Goal: Task Accomplishment & Management: Manage account settings

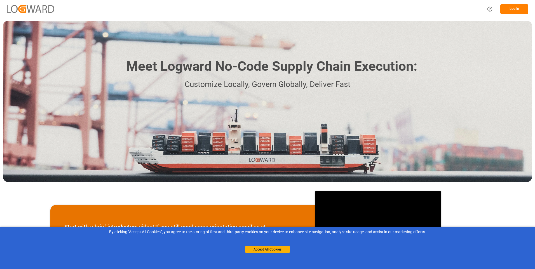
click at [525, 11] on button "Log In" at bounding box center [514, 9] width 28 height 10
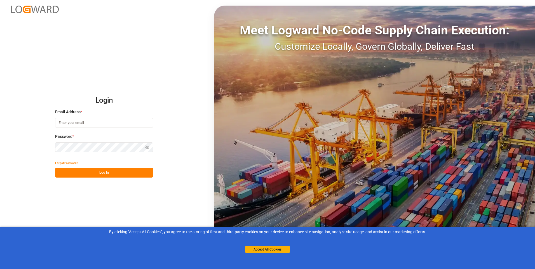
click at [114, 125] on input at bounding box center [104, 123] width 98 height 10
paste input "[EMAIL_ADDRESS][PERSON_NAME][DOMAIN_NAME]"
type input "[EMAIL_ADDRESS][PERSON_NAME][DOMAIN_NAME]"
click at [95, 170] on button "Log In" at bounding box center [104, 173] width 98 height 10
